Goal: Information Seeking & Learning: Learn about a topic

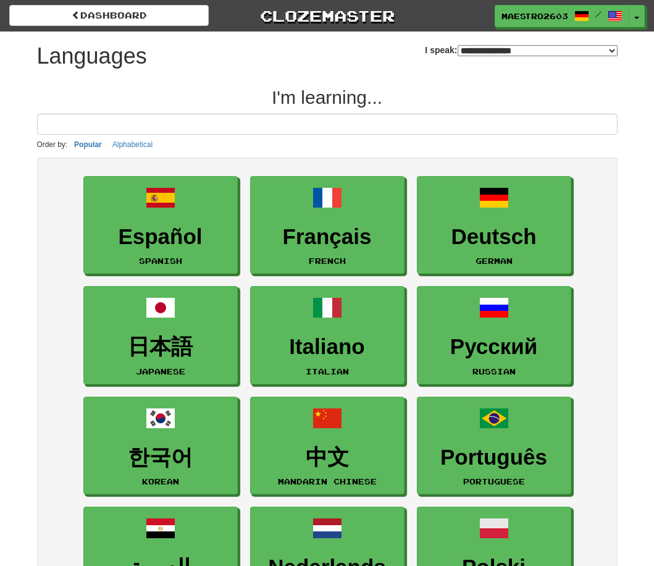
select select "*******"
click at [202, 55] on div "**********" at bounding box center [327, 52] width 580 height 43
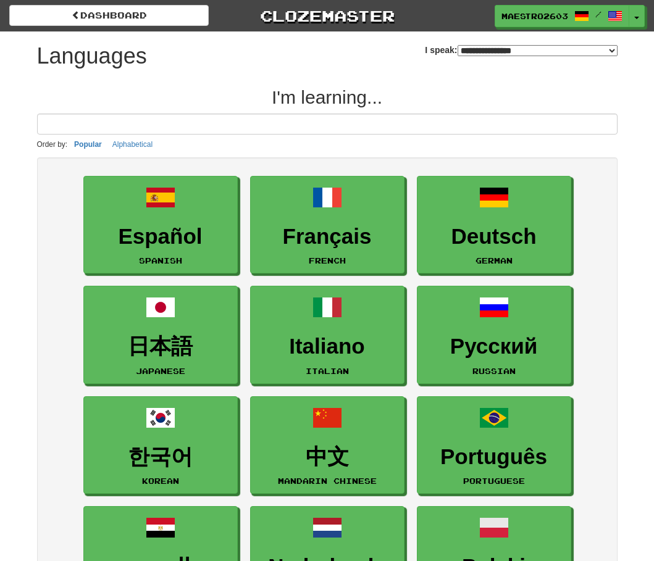
select select "*******"
